Goal: Navigation & Orientation: Go to known website

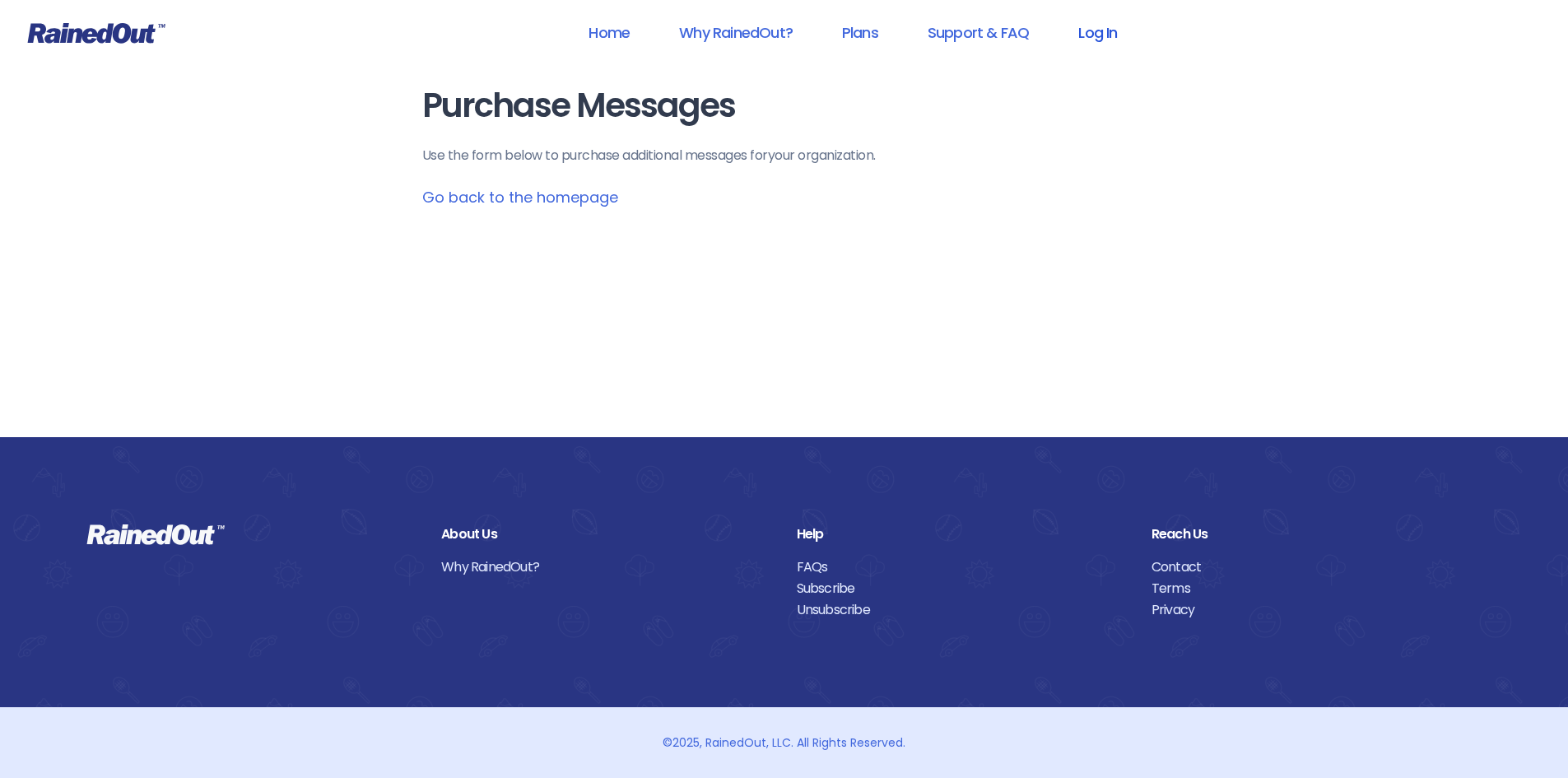
click at [1105, 32] on link "Log In" at bounding box center [1098, 32] width 82 height 37
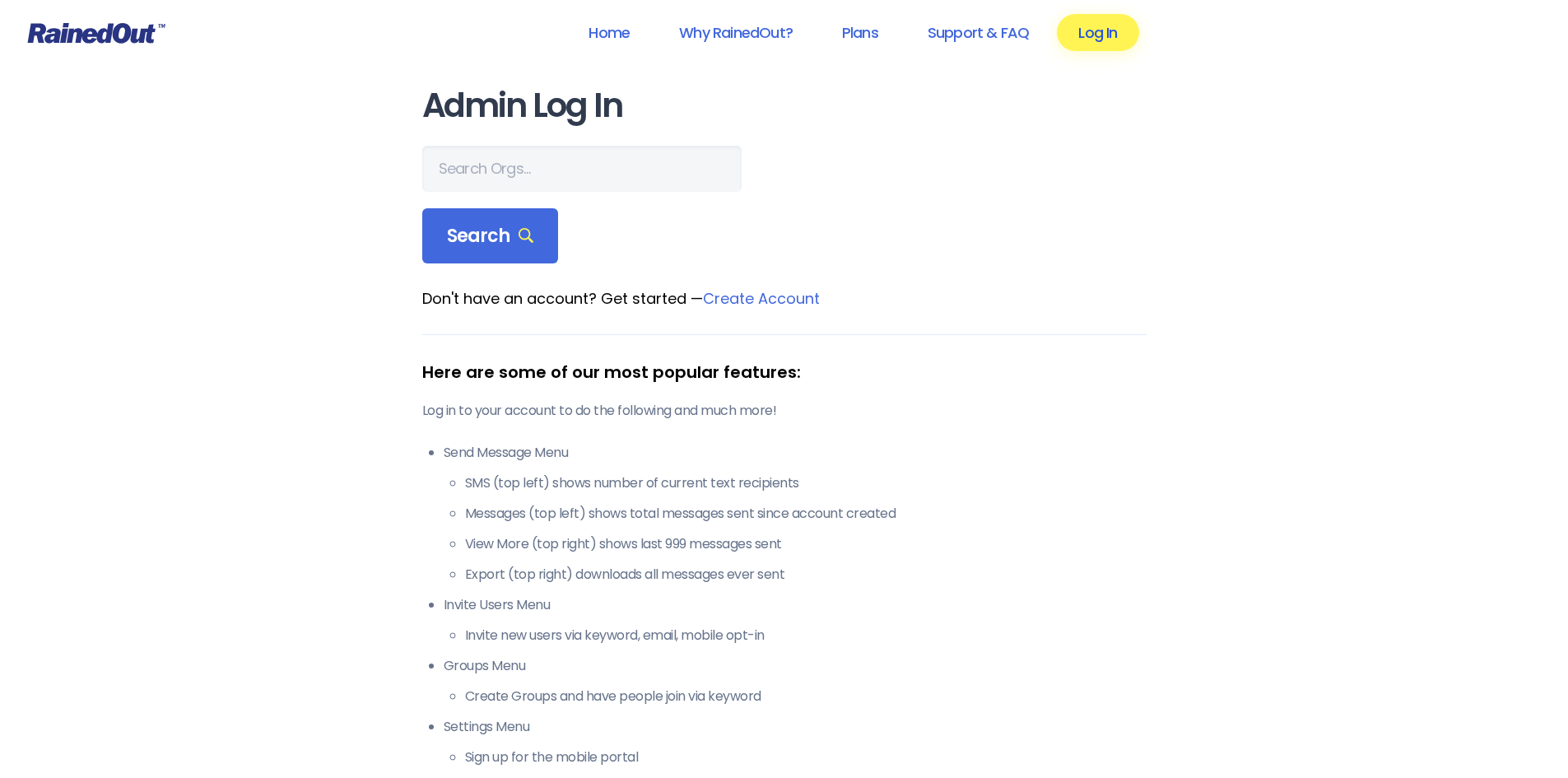
click at [1130, 29] on link "Log In" at bounding box center [1098, 32] width 82 height 37
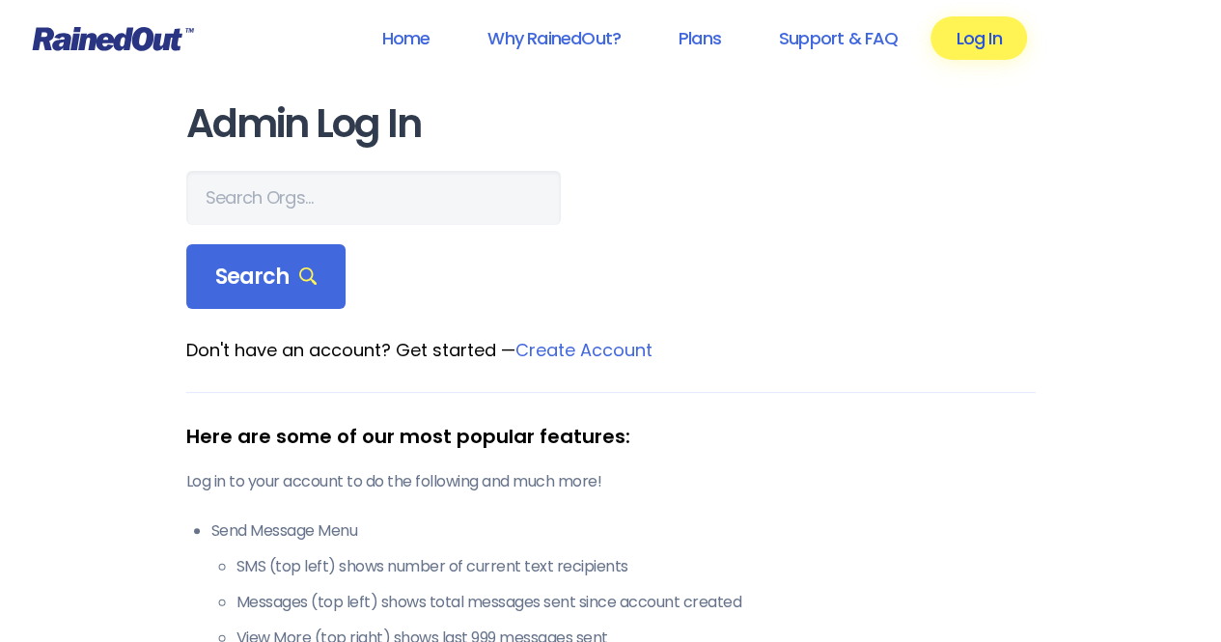
click at [967, 27] on link "Log In" at bounding box center [979, 37] width 96 height 43
click at [396, 35] on link "Home" at bounding box center [405, 37] width 98 height 43
